Goal: Navigation & Orientation: Go to known website

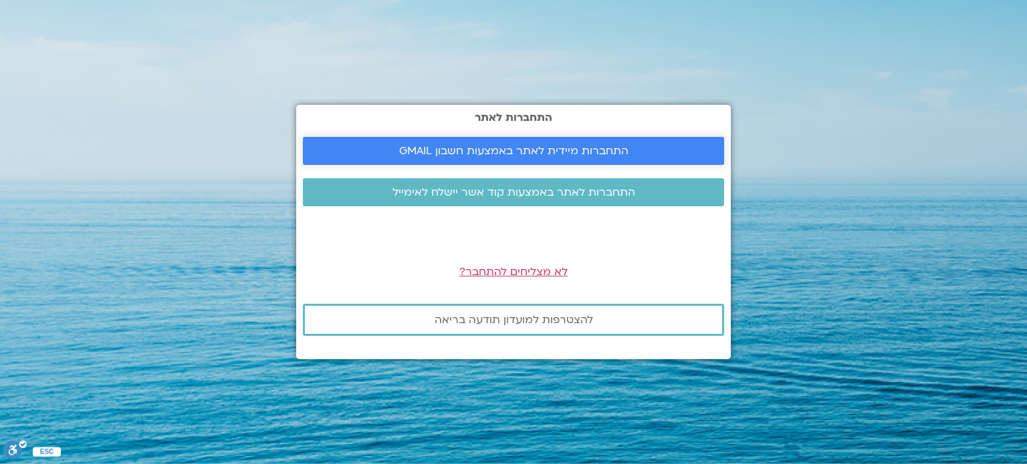
click at [575, 147] on span "התחברות מיידית לאתר באמצעות חשבון GMAIL" at bounding box center [513, 151] width 229 height 12
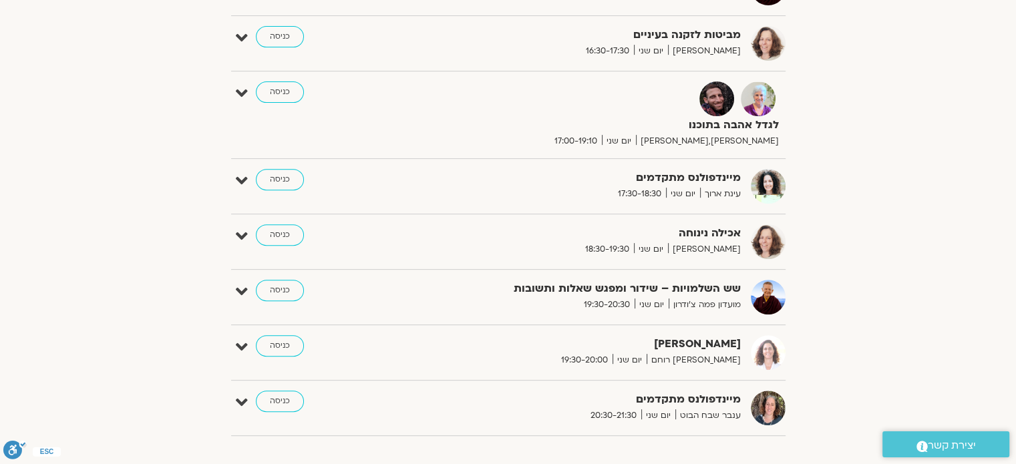
scroll to position [401, 0]
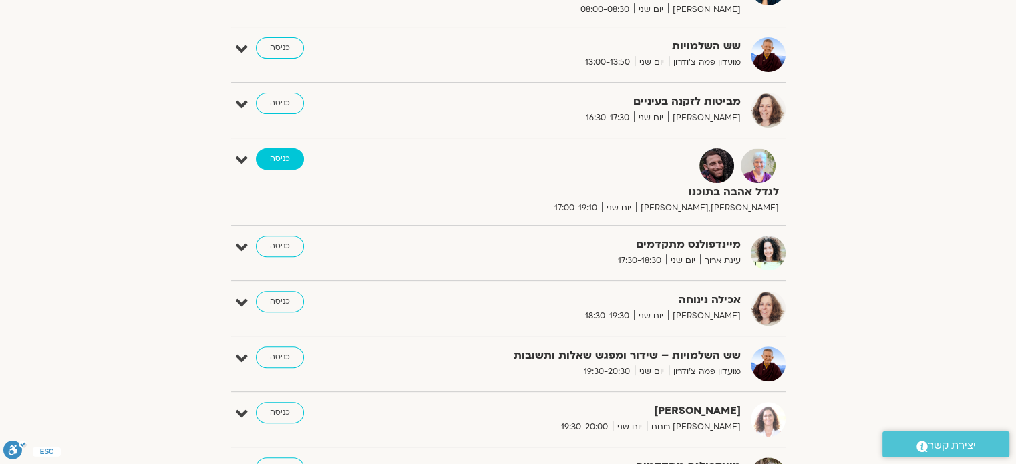
click at [281, 162] on link "כניסה" at bounding box center [280, 158] width 48 height 21
